Goal: Navigation & Orientation: Find specific page/section

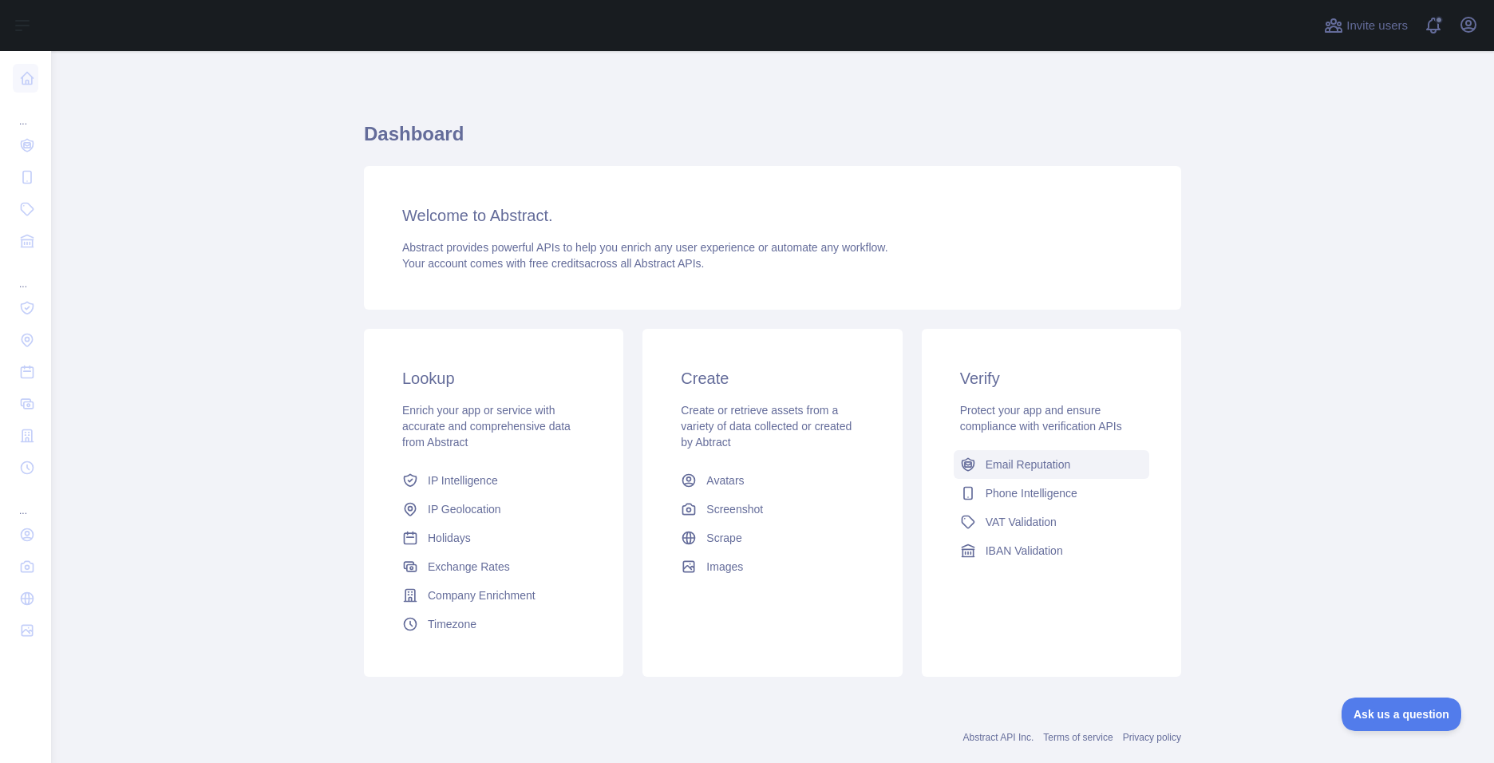
click at [1054, 466] on span "Email Reputation" at bounding box center [1028, 465] width 85 height 16
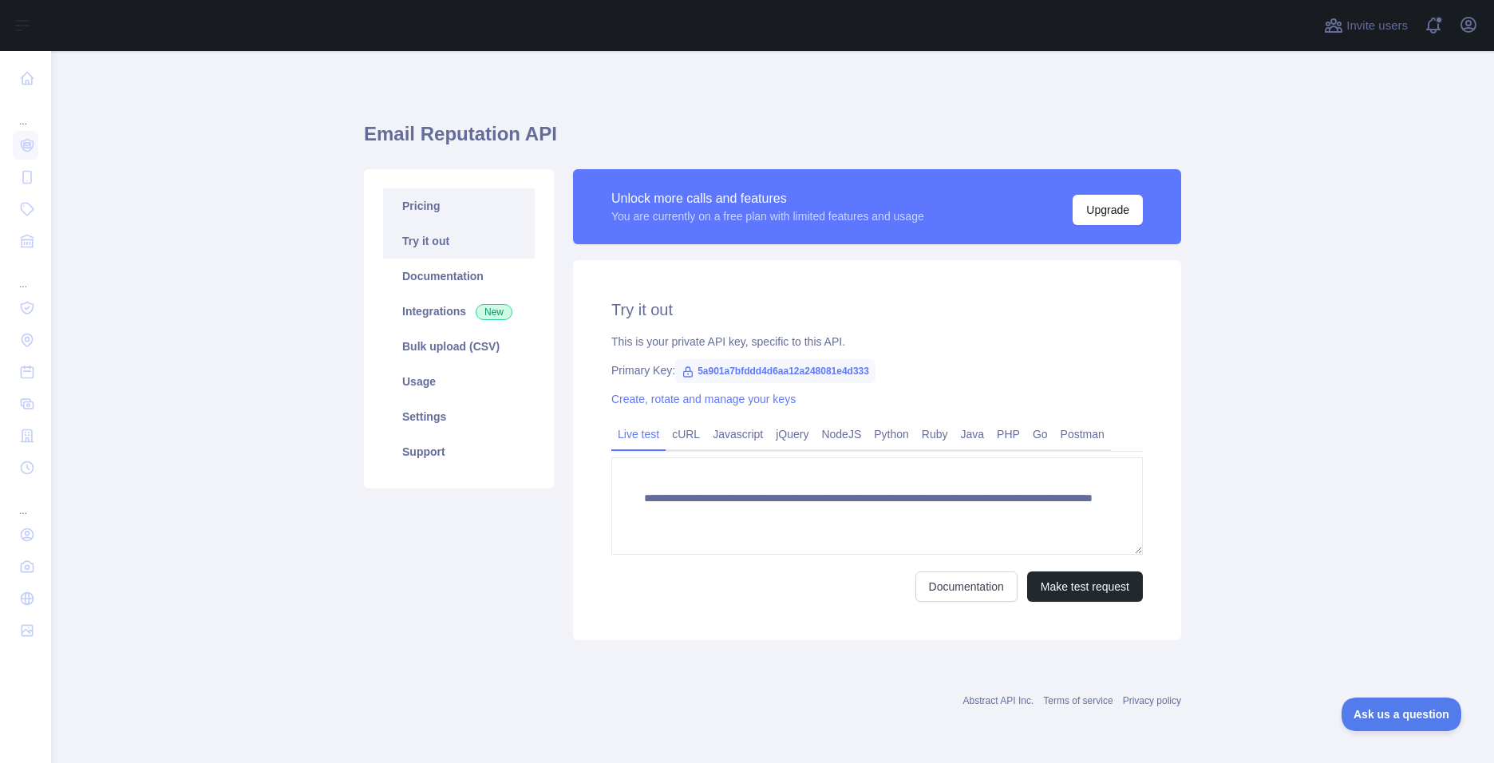
click at [438, 212] on link "Pricing" at bounding box center [459, 205] width 152 height 35
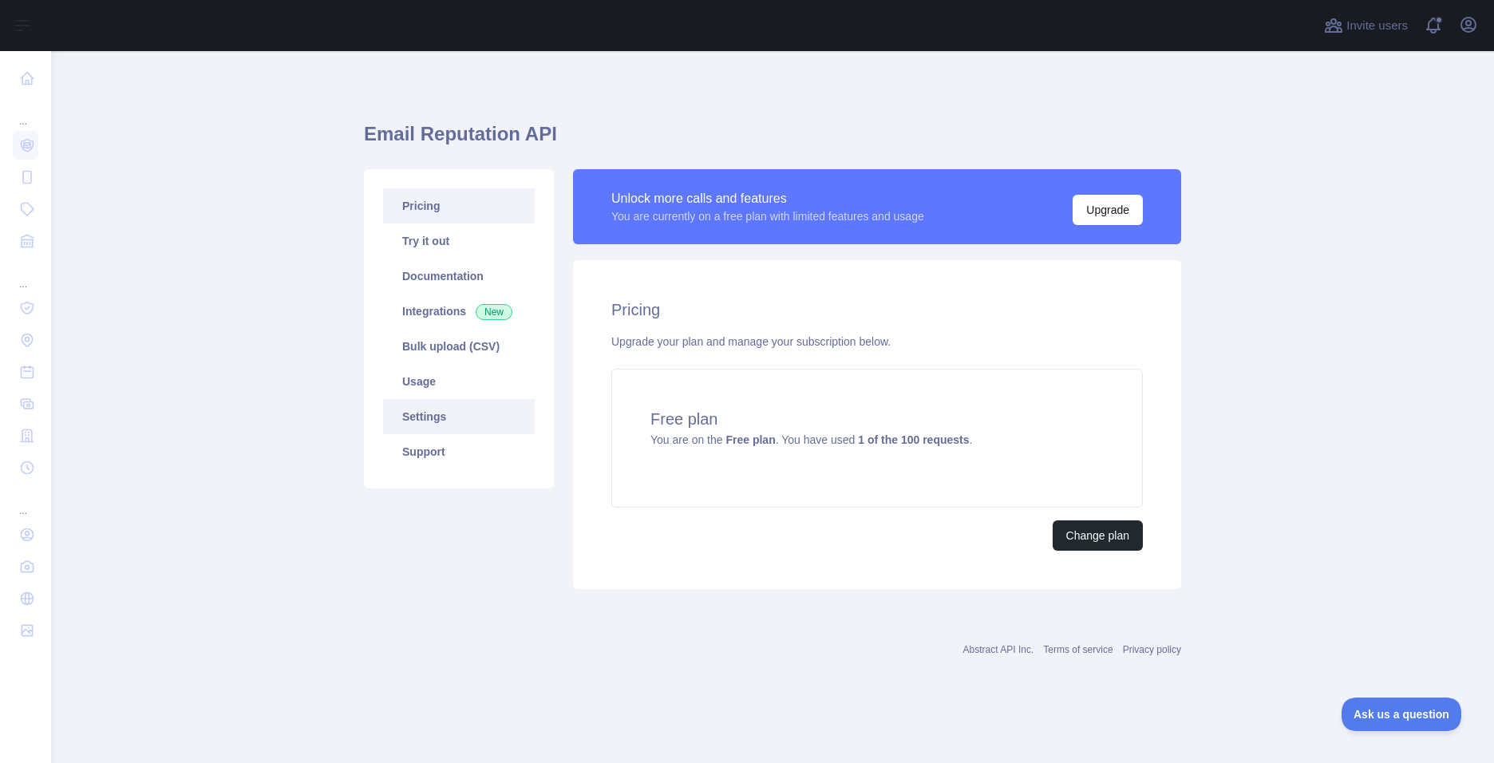
click at [409, 422] on link "Settings" at bounding box center [459, 416] width 152 height 35
